Goal: Transaction & Acquisition: Purchase product/service

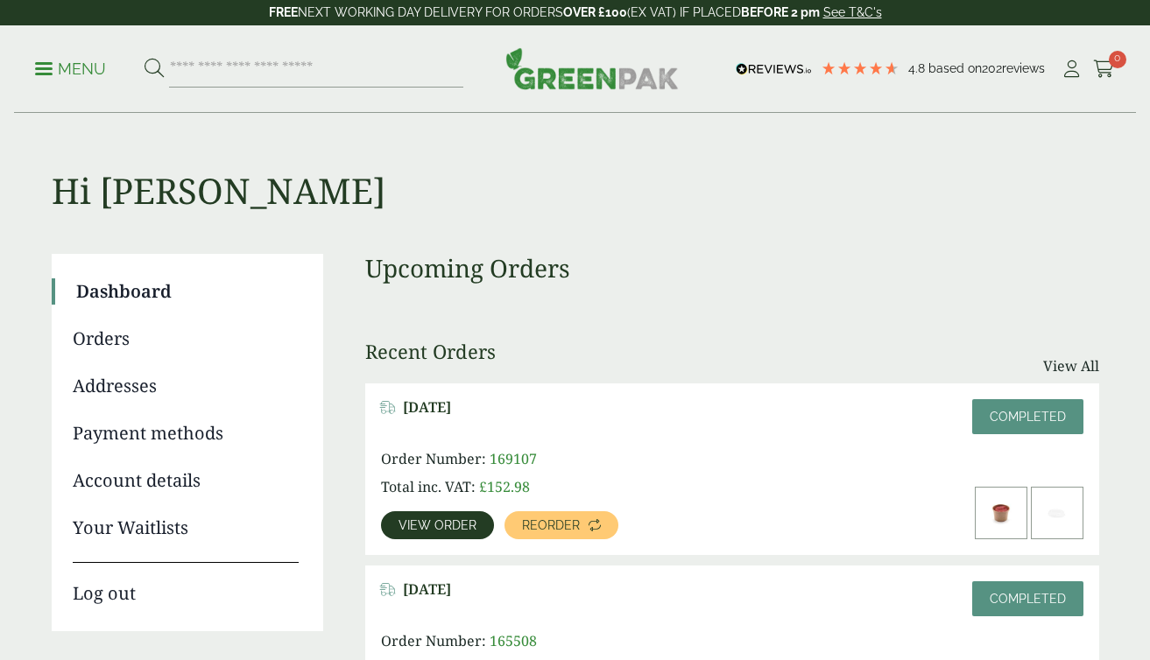
click at [62, 70] on p "Menu" at bounding box center [70, 69] width 71 height 21
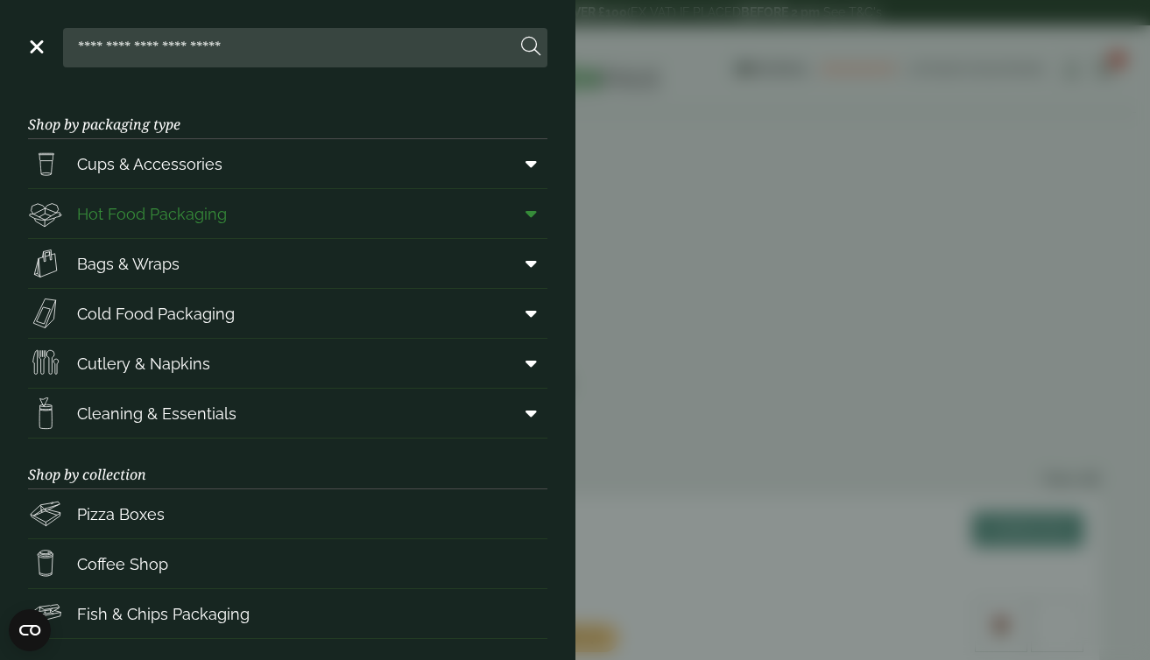
click at [154, 220] on span "Hot Food Packaging" at bounding box center [152, 214] width 150 height 24
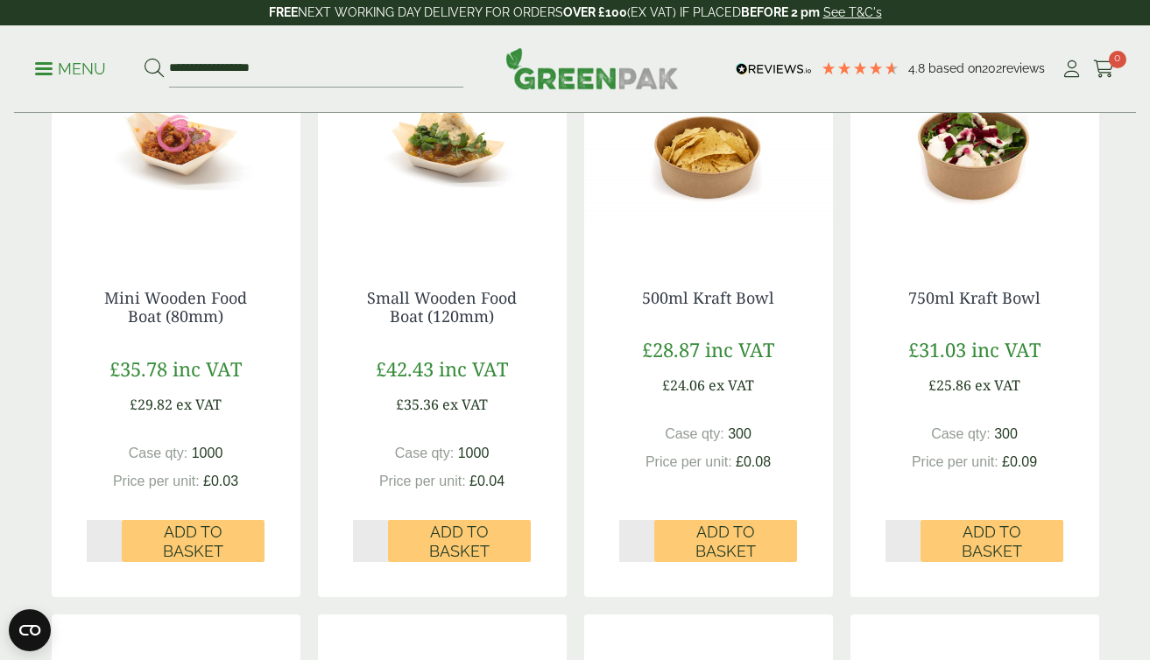
scroll to position [657, 0]
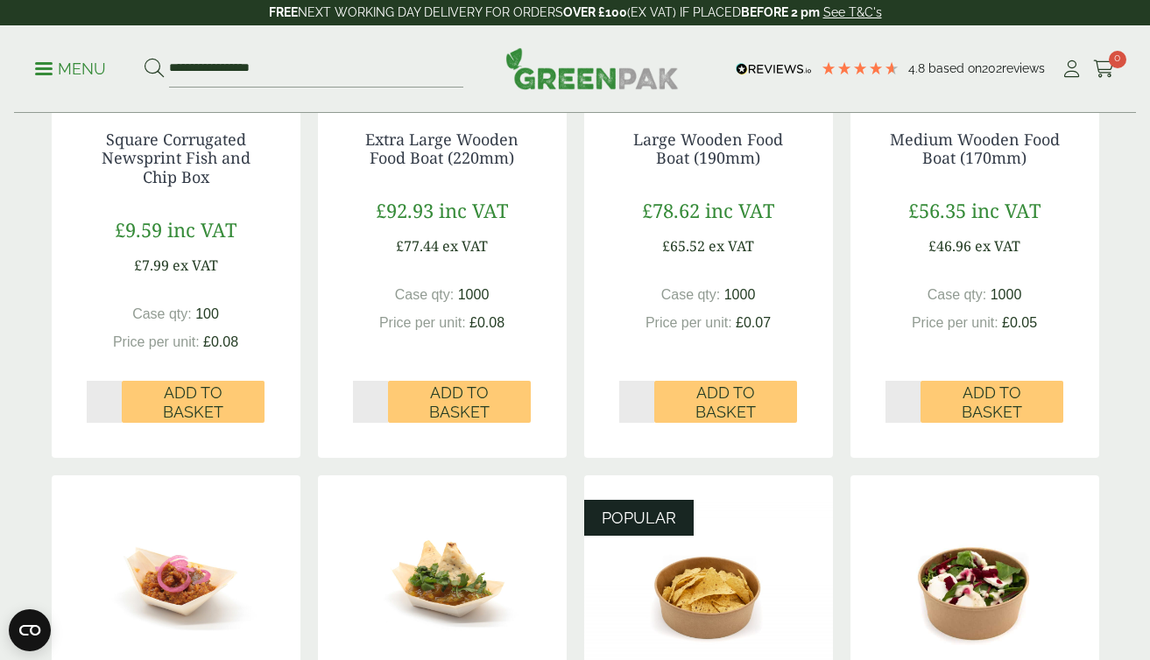
click at [94, 70] on p "Menu" at bounding box center [70, 69] width 71 height 21
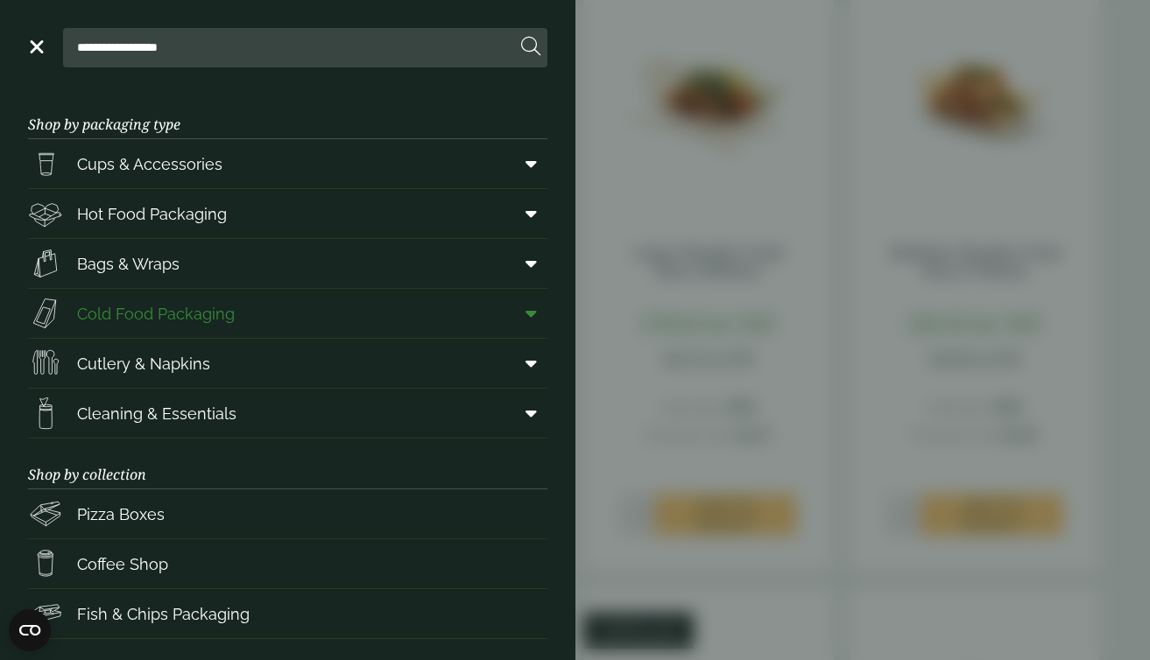
click at [275, 323] on link "Cold Food Packaging" at bounding box center [287, 313] width 519 height 49
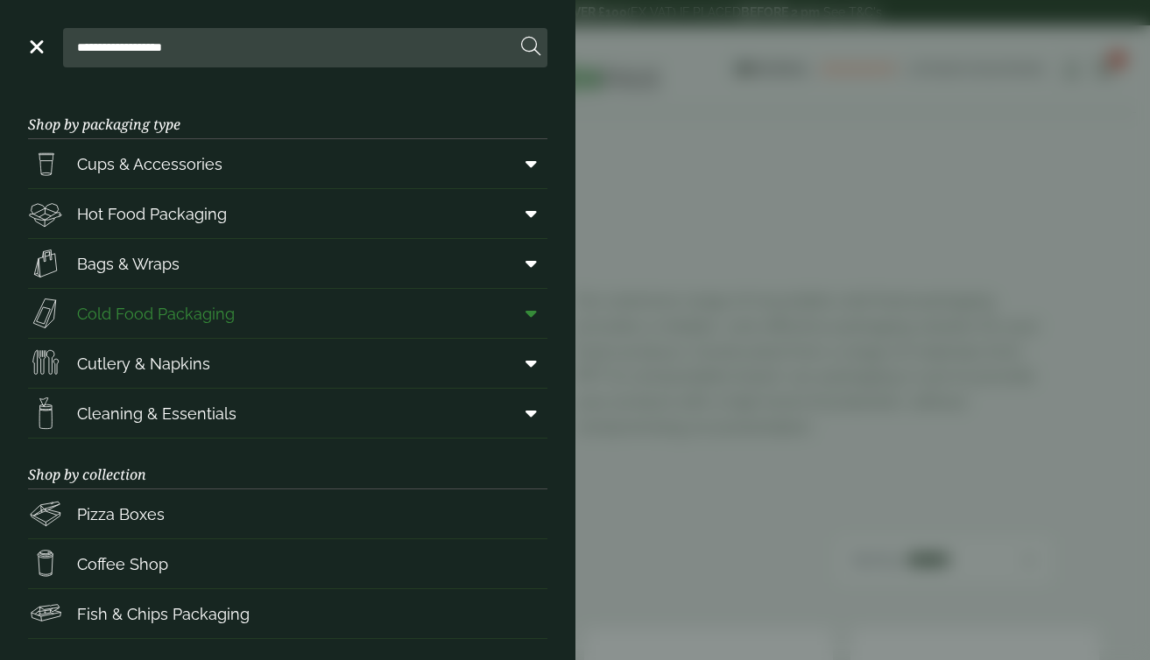
click at [538, 312] on span at bounding box center [527, 313] width 39 height 33
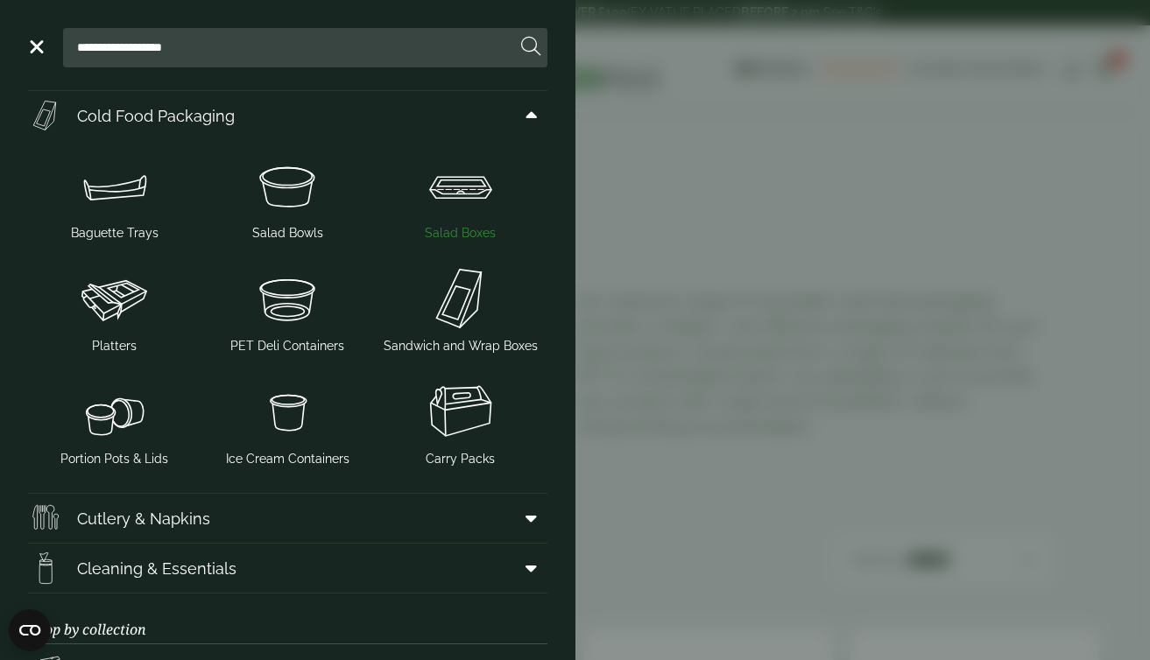
scroll to position [210, 0]
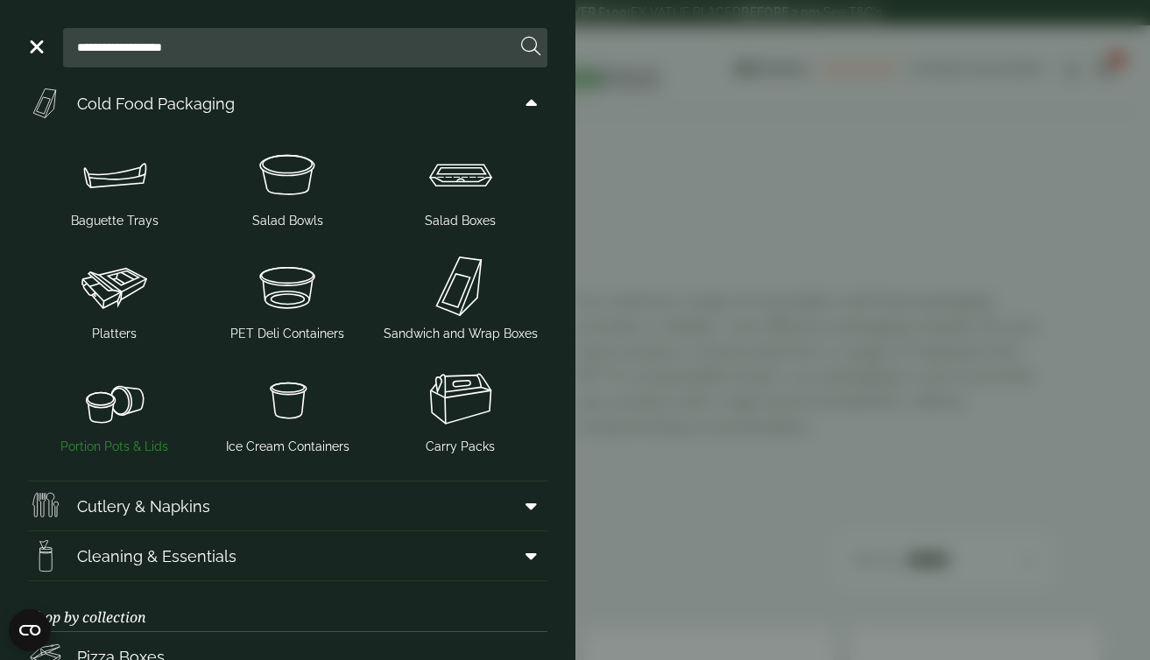
click at [104, 421] on img at bounding box center [114, 399] width 158 height 70
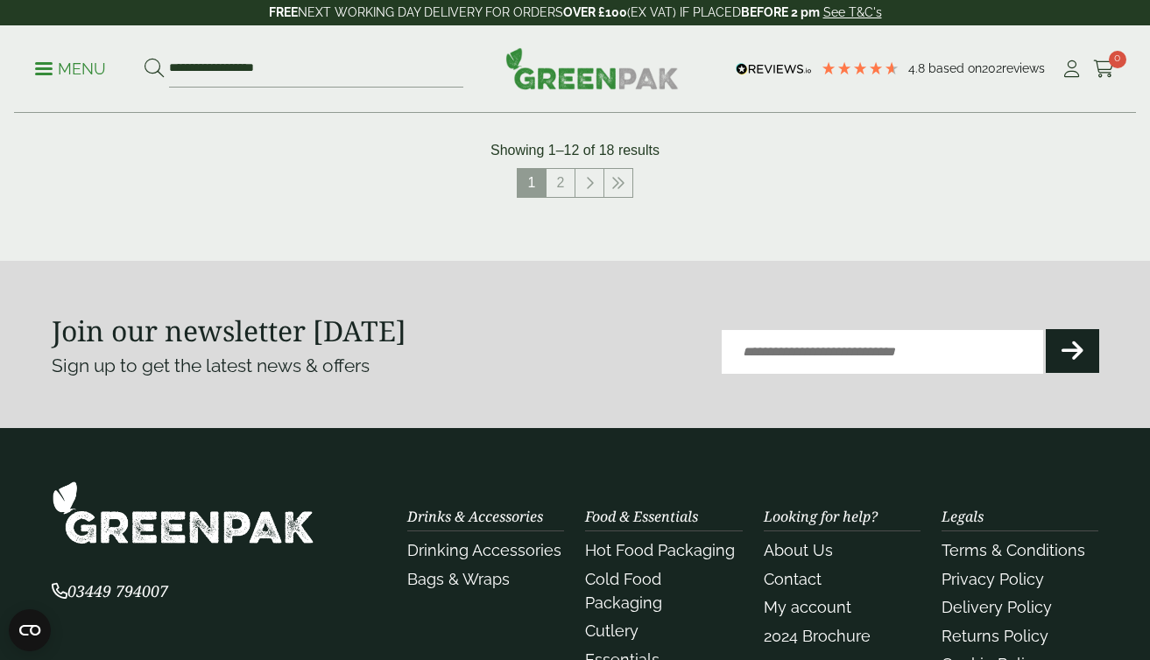
scroll to position [2036, 0]
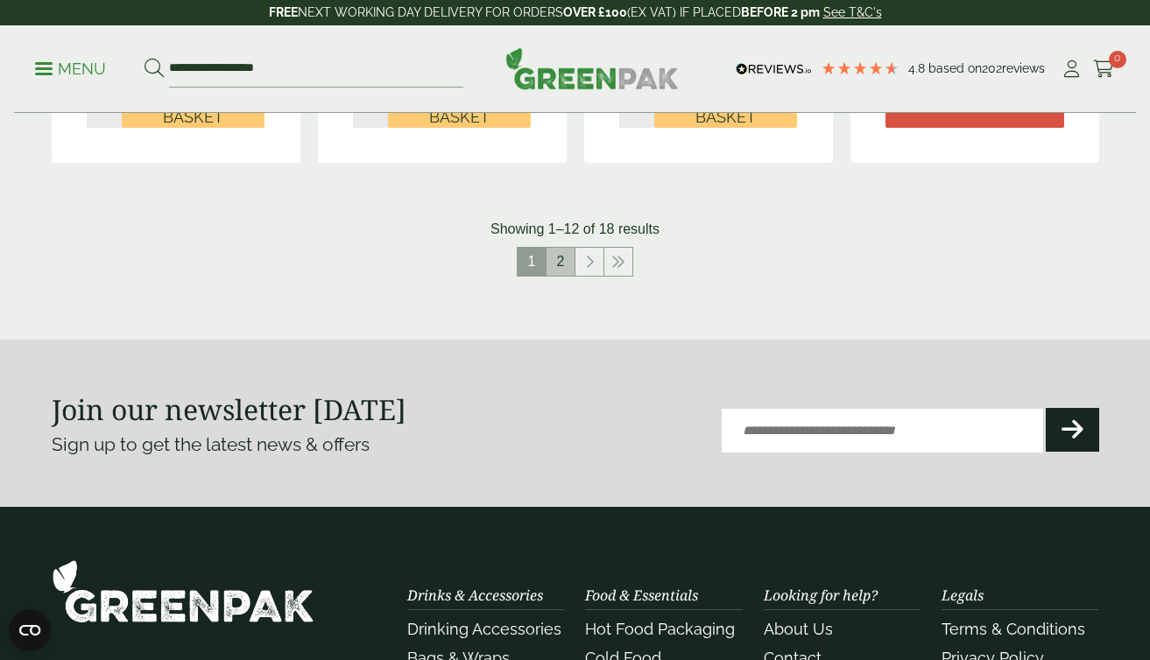
click at [568, 261] on link "2" at bounding box center [560, 262] width 28 height 28
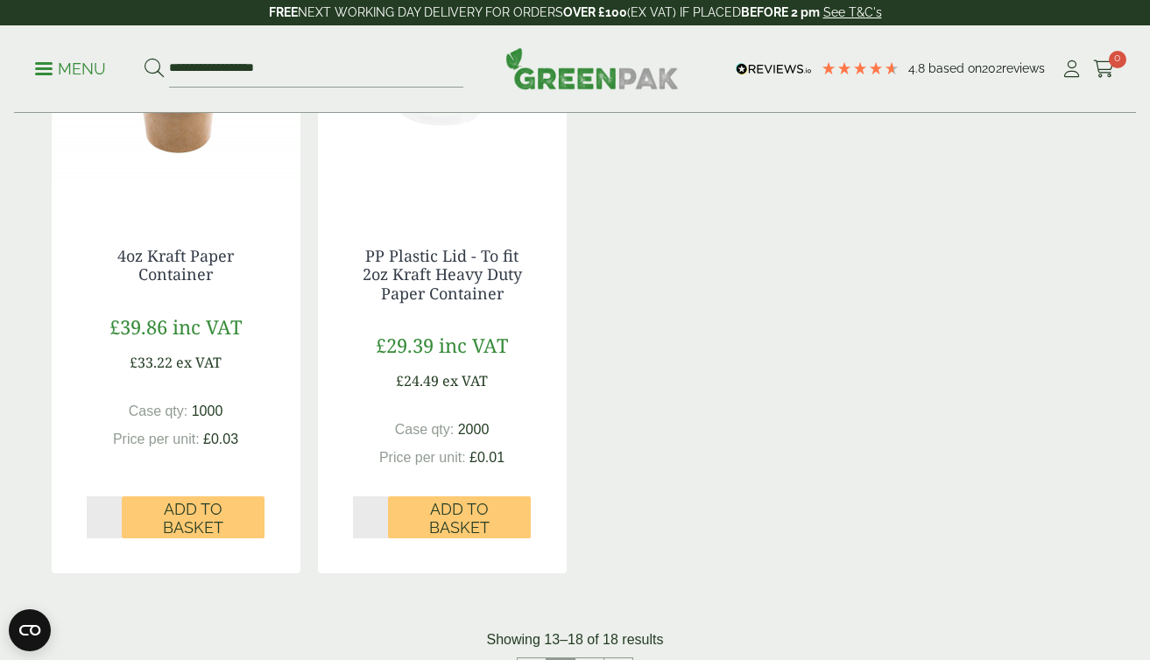
scroll to position [1033, 0]
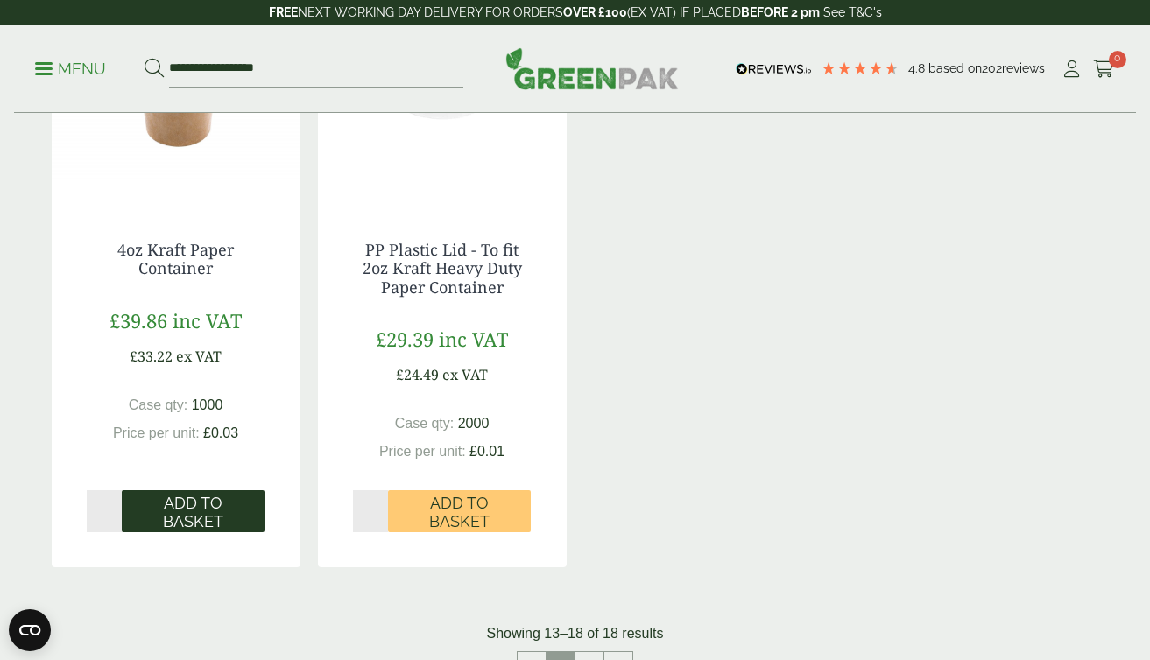
click at [190, 507] on span "Add to Basket" at bounding box center [193, 513] width 118 height 38
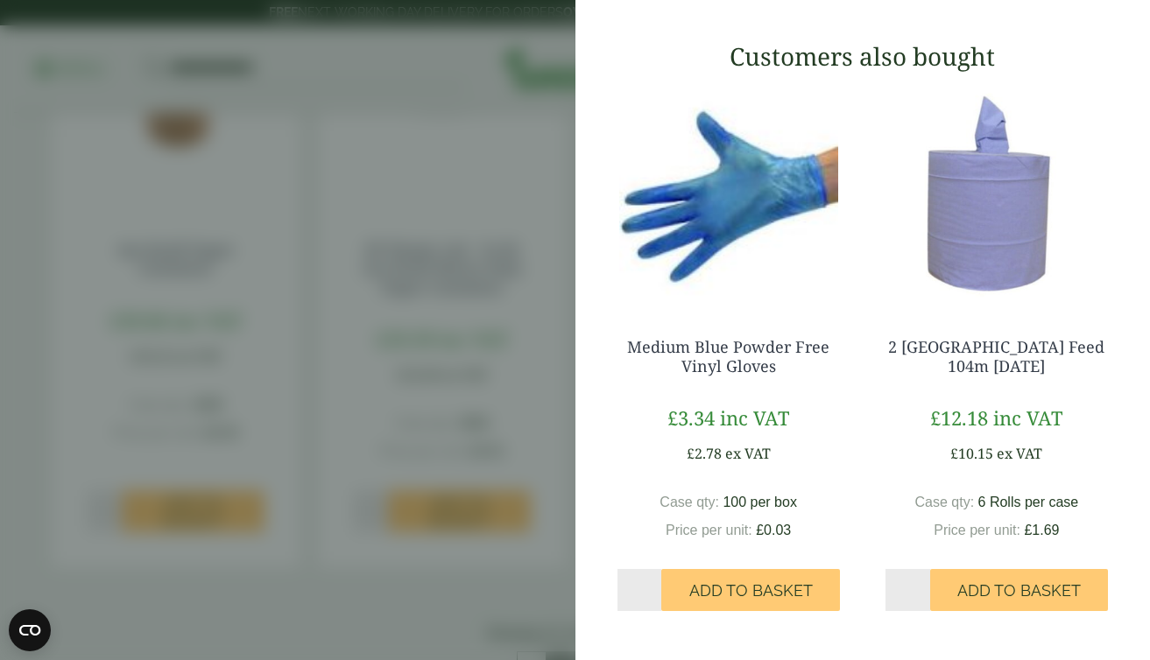
scroll to position [0, 0]
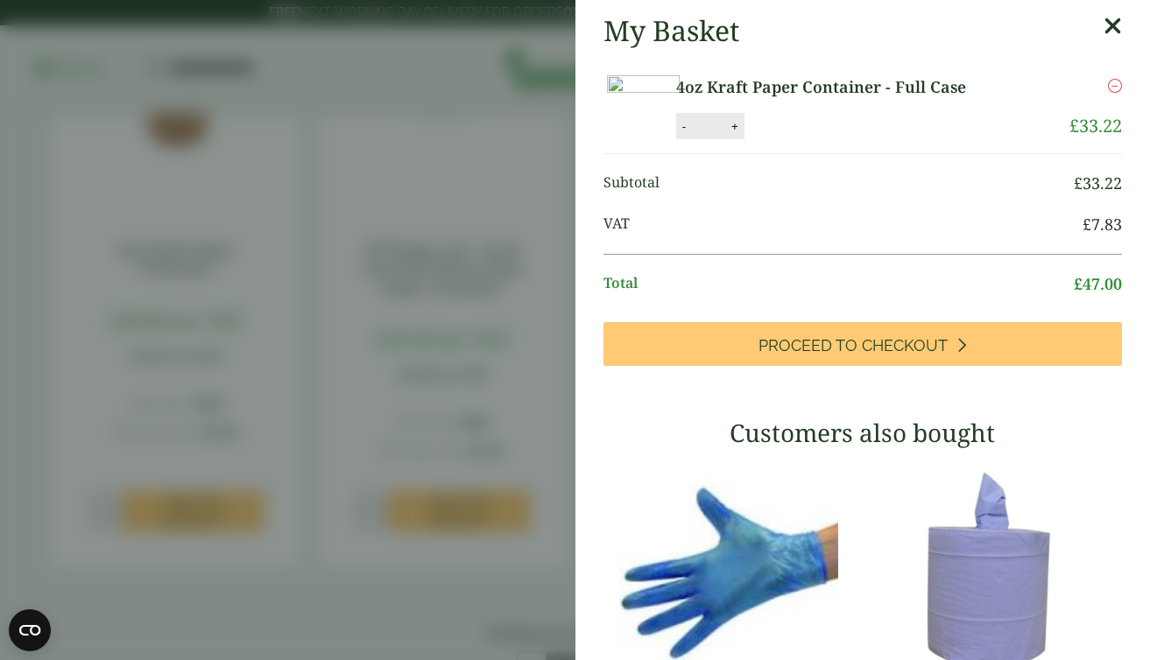
click at [1113, 25] on icon at bounding box center [1112, 26] width 18 height 25
